Goal: Information Seeking & Learning: Learn about a topic

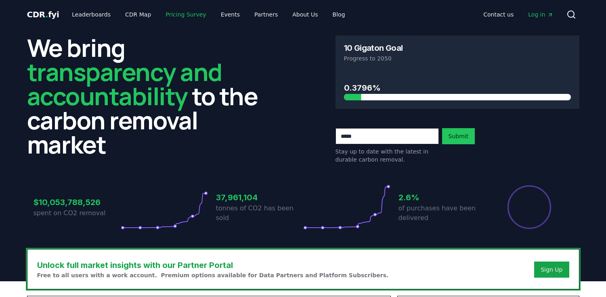
click at [176, 19] on link "Pricing Survey" at bounding box center [185, 14] width 53 height 15
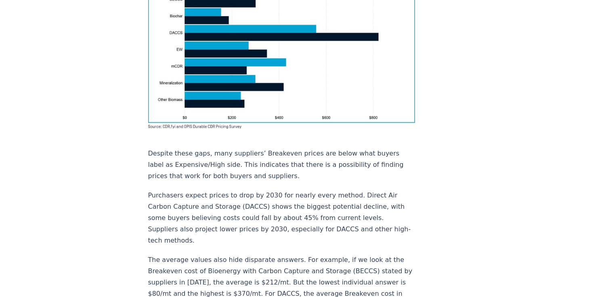
scroll to position [678, 0]
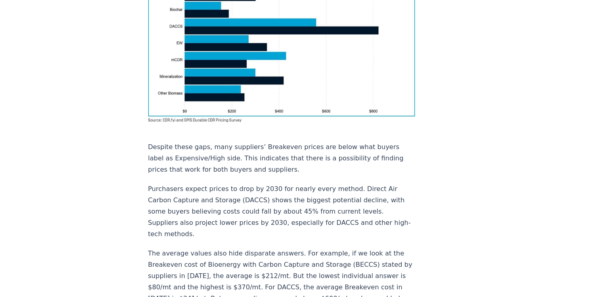
click at [274, 199] on p "Purchasers expect prices to drop by 2030 for nearly every method. Direct Air Ca…" at bounding box center [281, 212] width 267 height 56
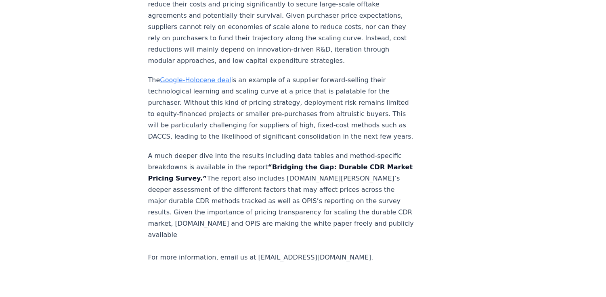
scroll to position [1437, 0]
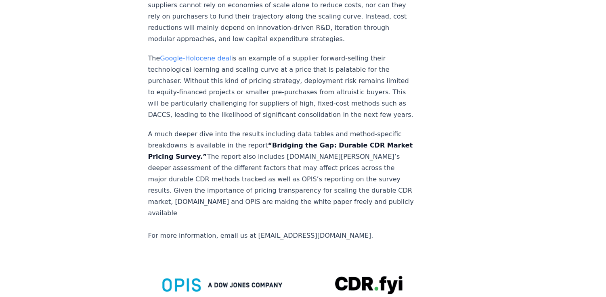
click at [307, 129] on p "A much deeper dive into the results including data tables and method-specific b…" at bounding box center [281, 185] width 267 height 113
click at [324, 142] on strong "“Bridging the Gap: Durable CDR Market Pricing Survey.”" at bounding box center [280, 151] width 265 height 19
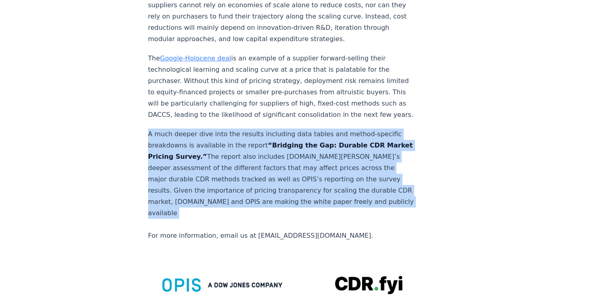
click at [324, 142] on strong "“Bridging the Gap: Durable CDR Market Pricing Survey.”" at bounding box center [280, 151] width 265 height 19
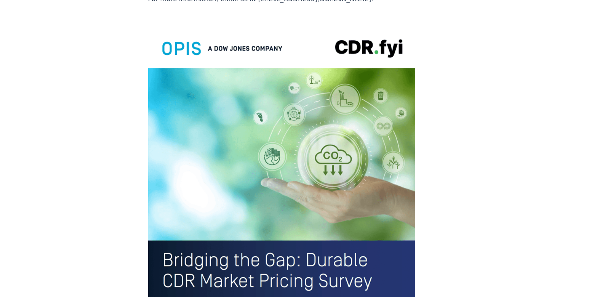
scroll to position [1679, 0]
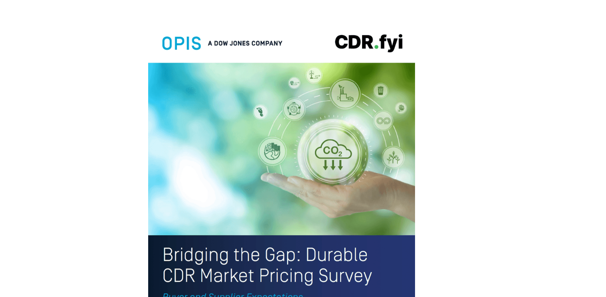
click at [217, 197] on img at bounding box center [281, 193] width 267 height 348
click at [246, 217] on img at bounding box center [281, 193] width 267 height 348
click at [191, 255] on img at bounding box center [281, 193] width 267 height 348
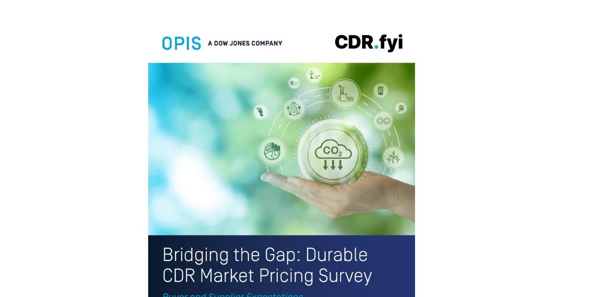
click at [191, 255] on img at bounding box center [281, 193] width 267 height 348
click at [258, 177] on img at bounding box center [281, 193] width 267 height 348
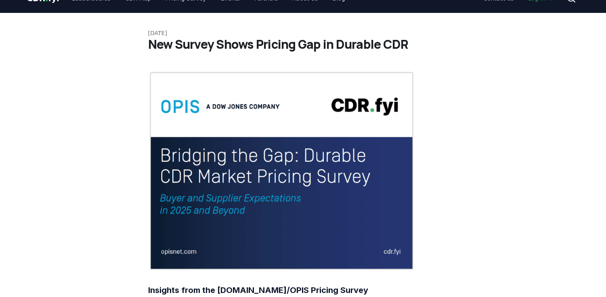
scroll to position [32, 0]
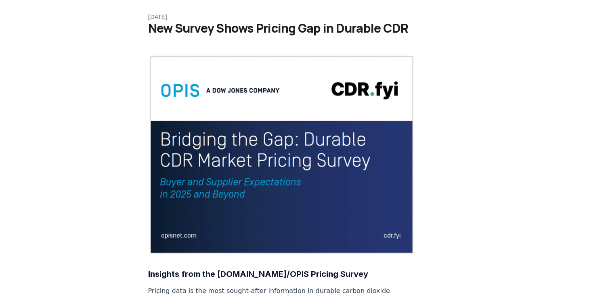
click at [213, 163] on img at bounding box center [281, 155] width 267 height 200
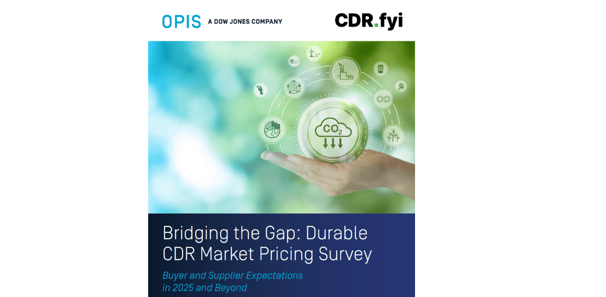
scroll to position [1695, 0]
